Goal: Task Accomplishment & Management: Complete application form

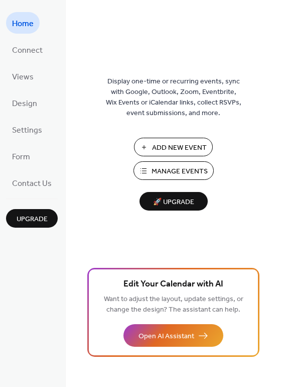
click at [167, 152] on span "Add New Event" at bounding box center [179, 148] width 55 height 11
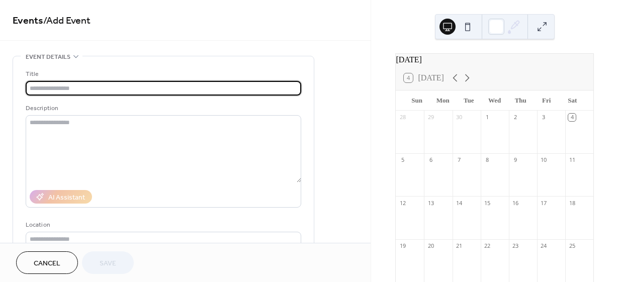
click at [565, 138] on div at bounding box center [579, 137] width 28 height 26
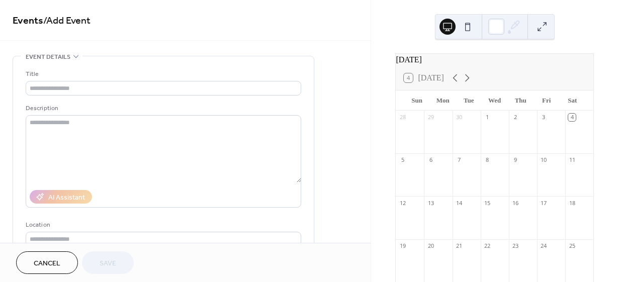
scroll to position [18, 0]
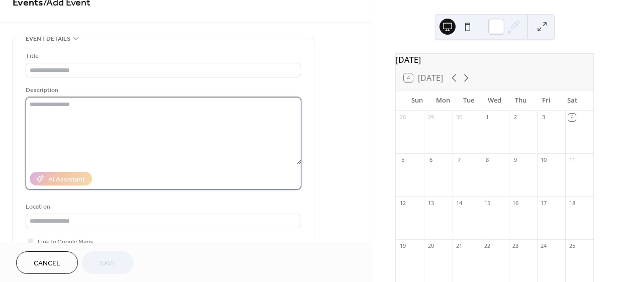
click at [179, 141] on textarea at bounding box center [163, 130] width 275 height 67
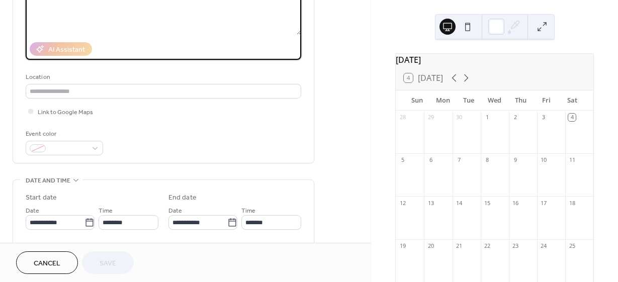
scroll to position [150, 0]
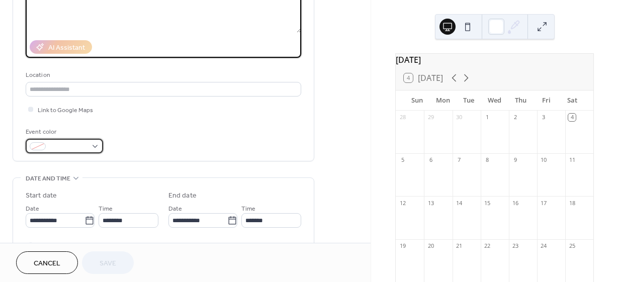
click at [66, 147] on span at bounding box center [68, 147] width 37 height 11
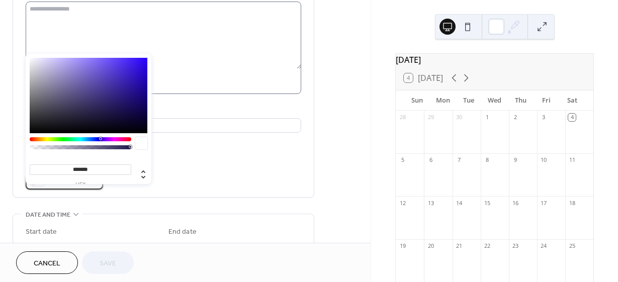
scroll to position [128, 0]
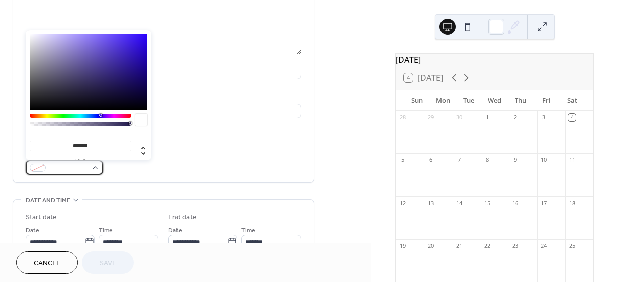
click at [77, 167] on span at bounding box center [68, 168] width 37 height 11
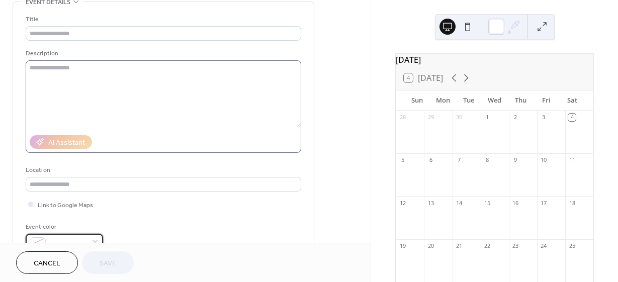
scroll to position [0, 0]
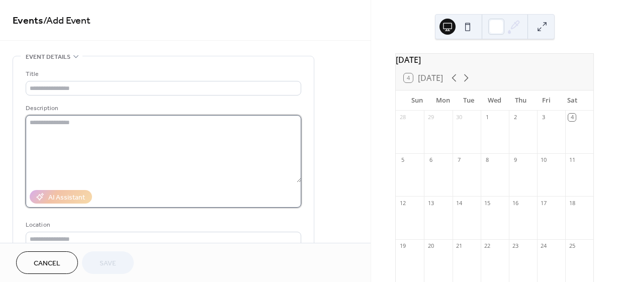
click at [84, 130] on textarea at bounding box center [163, 148] width 275 height 67
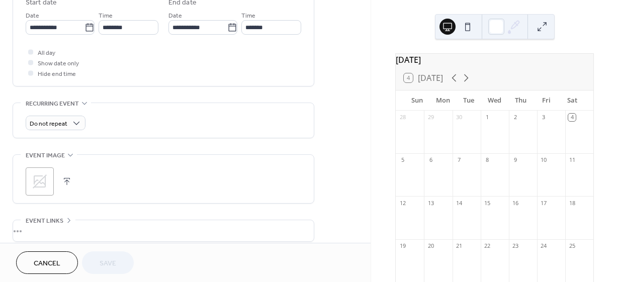
scroll to position [342, 0]
click at [60, 125] on span "Do not repeat" at bounding box center [49, 125] width 38 height 12
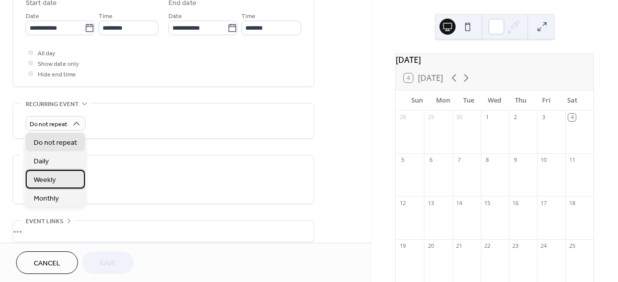
click at [52, 182] on span "Weekly" at bounding box center [45, 180] width 22 height 11
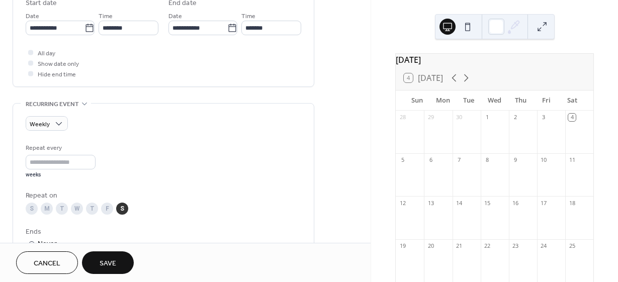
click at [573, 144] on div at bounding box center [579, 137] width 28 height 26
click at [568, 121] on div "4" at bounding box center [572, 118] width 8 height 8
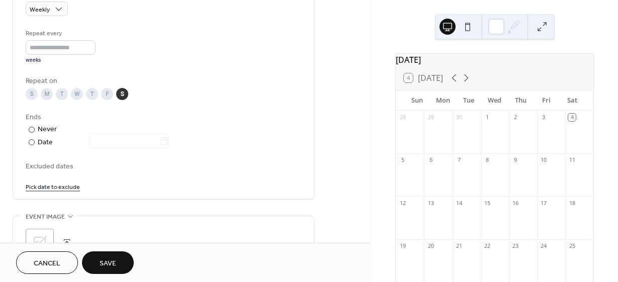
scroll to position [458, 0]
click at [47, 140] on div "Date" at bounding box center [103, 141] width 131 height 12
click at [110, 141] on input "text" at bounding box center [124, 139] width 70 height 15
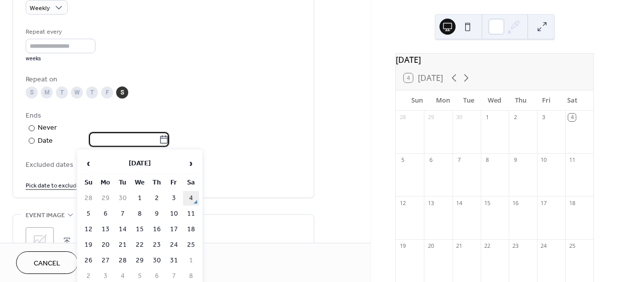
click at [189, 196] on td "4" at bounding box center [191, 198] width 16 height 15
type input "**********"
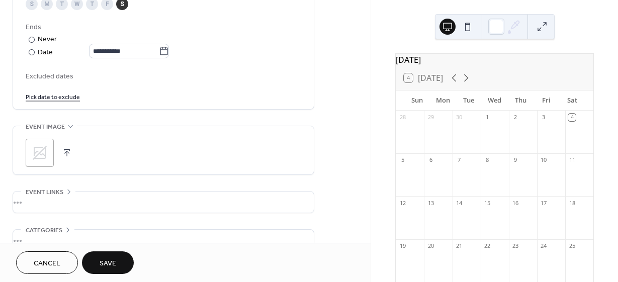
scroll to position [547, 0]
click at [42, 151] on icon at bounding box center [40, 152] width 16 height 16
click at [66, 152] on button "button" at bounding box center [67, 152] width 14 height 14
